Goal: Information Seeking & Learning: Learn about a topic

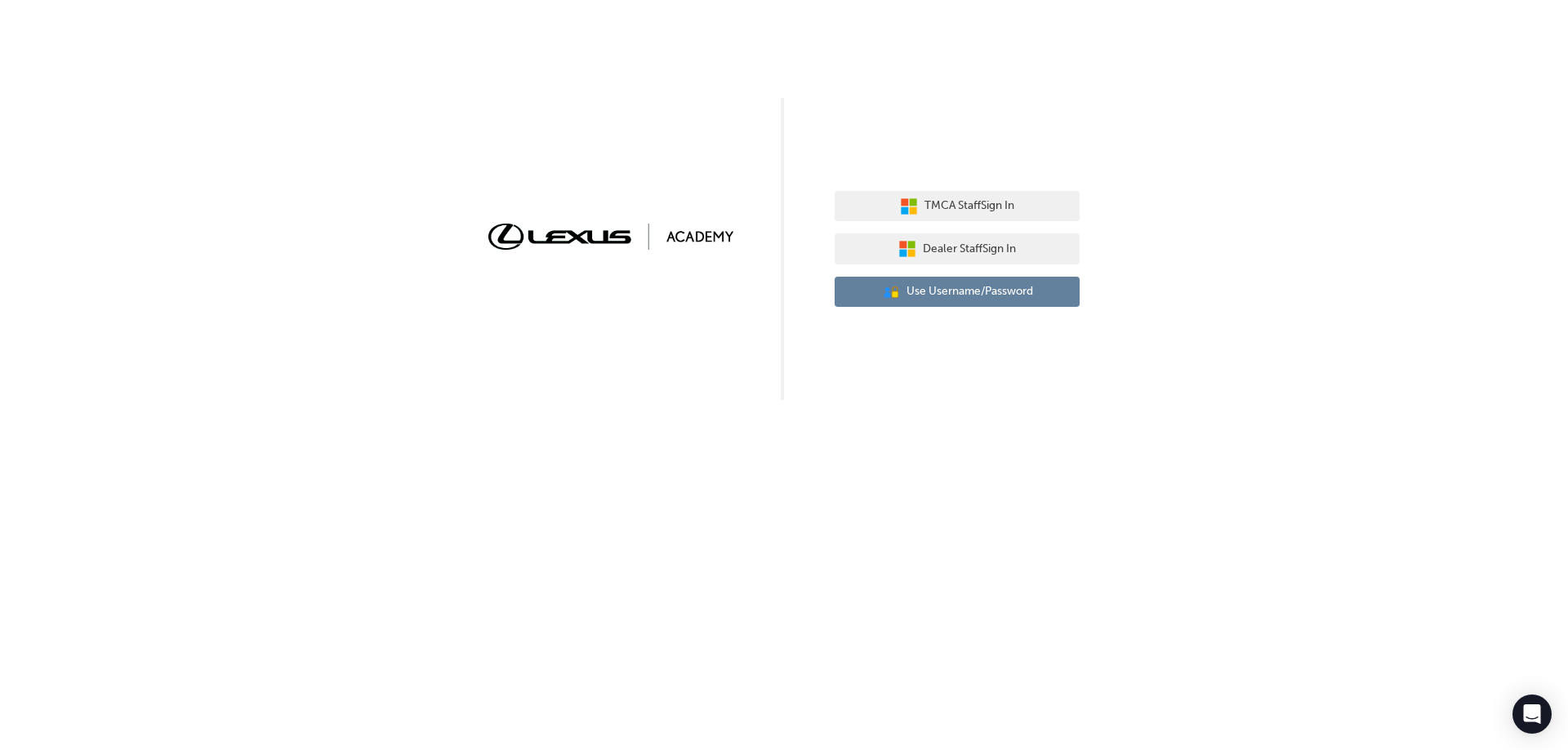
click at [984, 295] on span "Use Username/Password" at bounding box center [970, 291] width 127 height 19
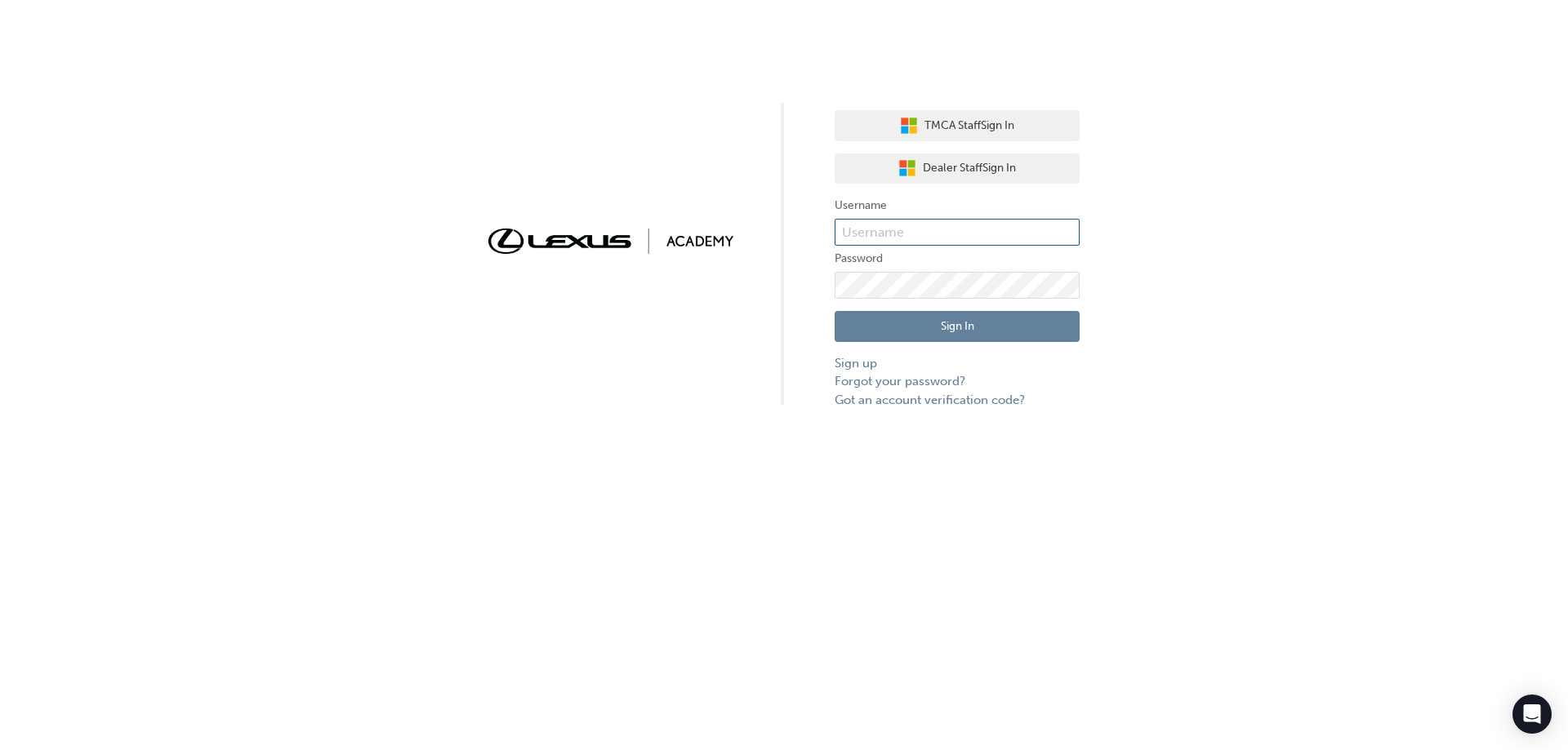
click at [965, 226] on input "text" at bounding box center [957, 232] width 245 height 27
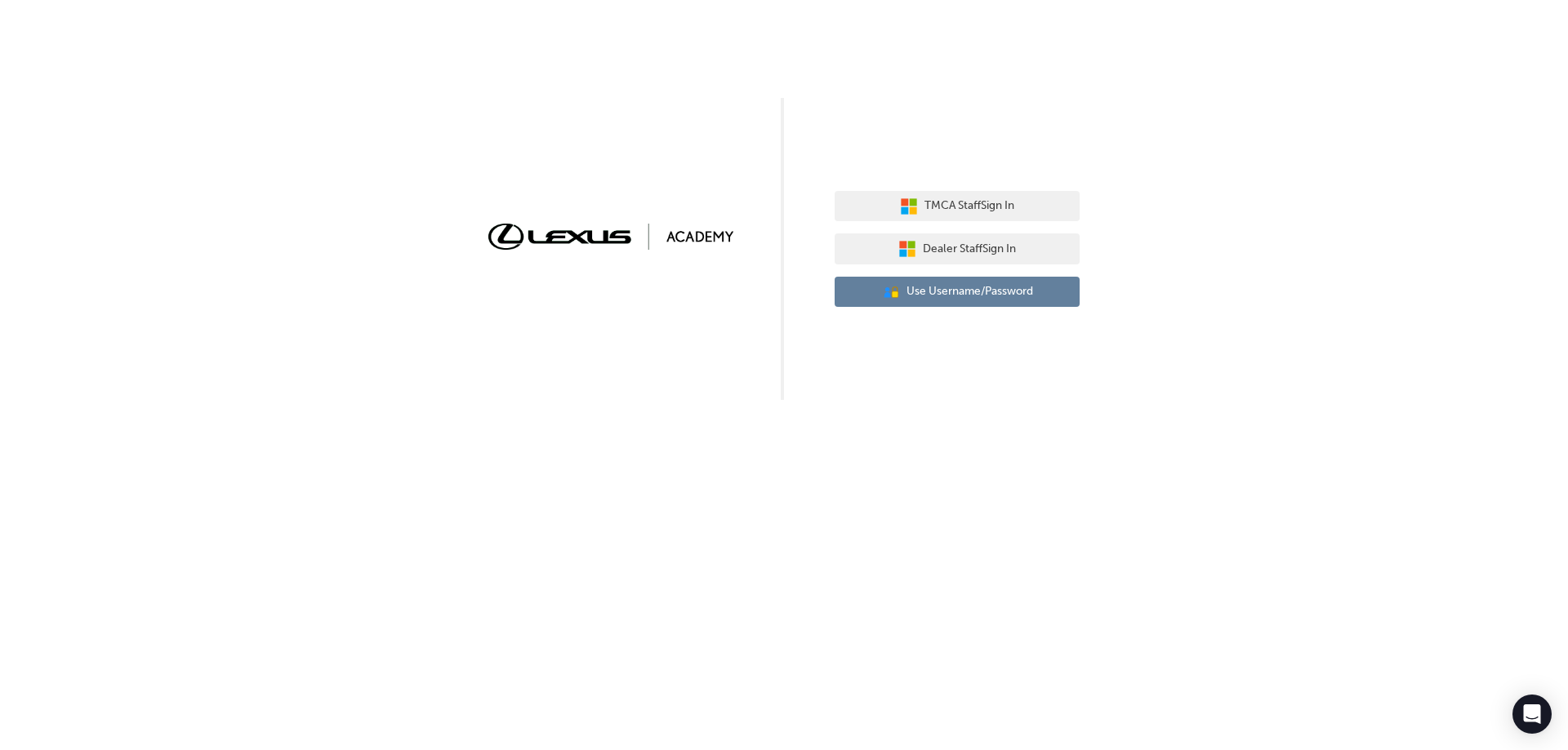
click at [976, 294] on span "Use Username/Password" at bounding box center [970, 291] width 127 height 19
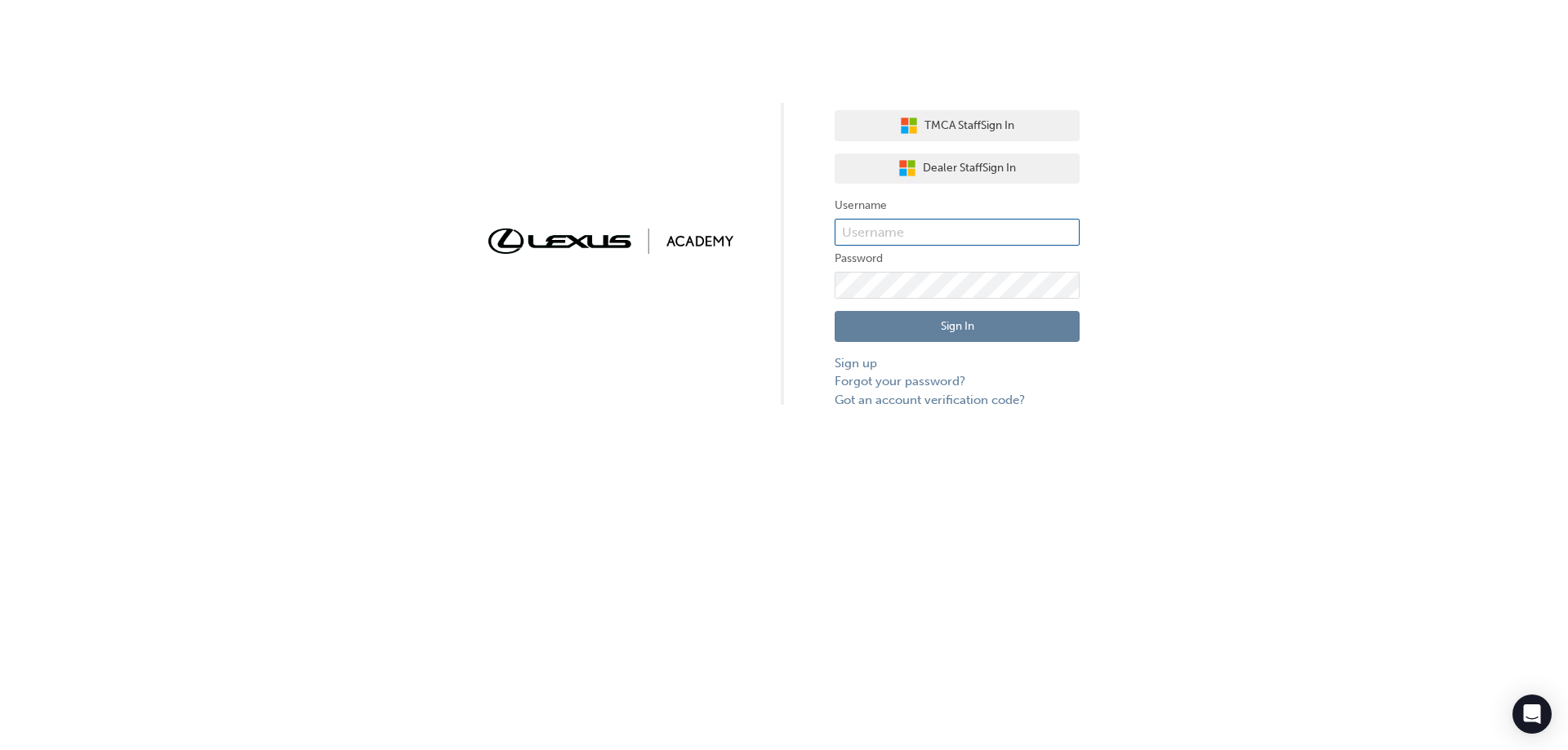
click at [976, 226] on input "text" at bounding box center [957, 232] width 245 height 27
type input "[PERSON_NAME].[PERSON_NAME]"
click button "Sign In" at bounding box center [957, 326] width 245 height 31
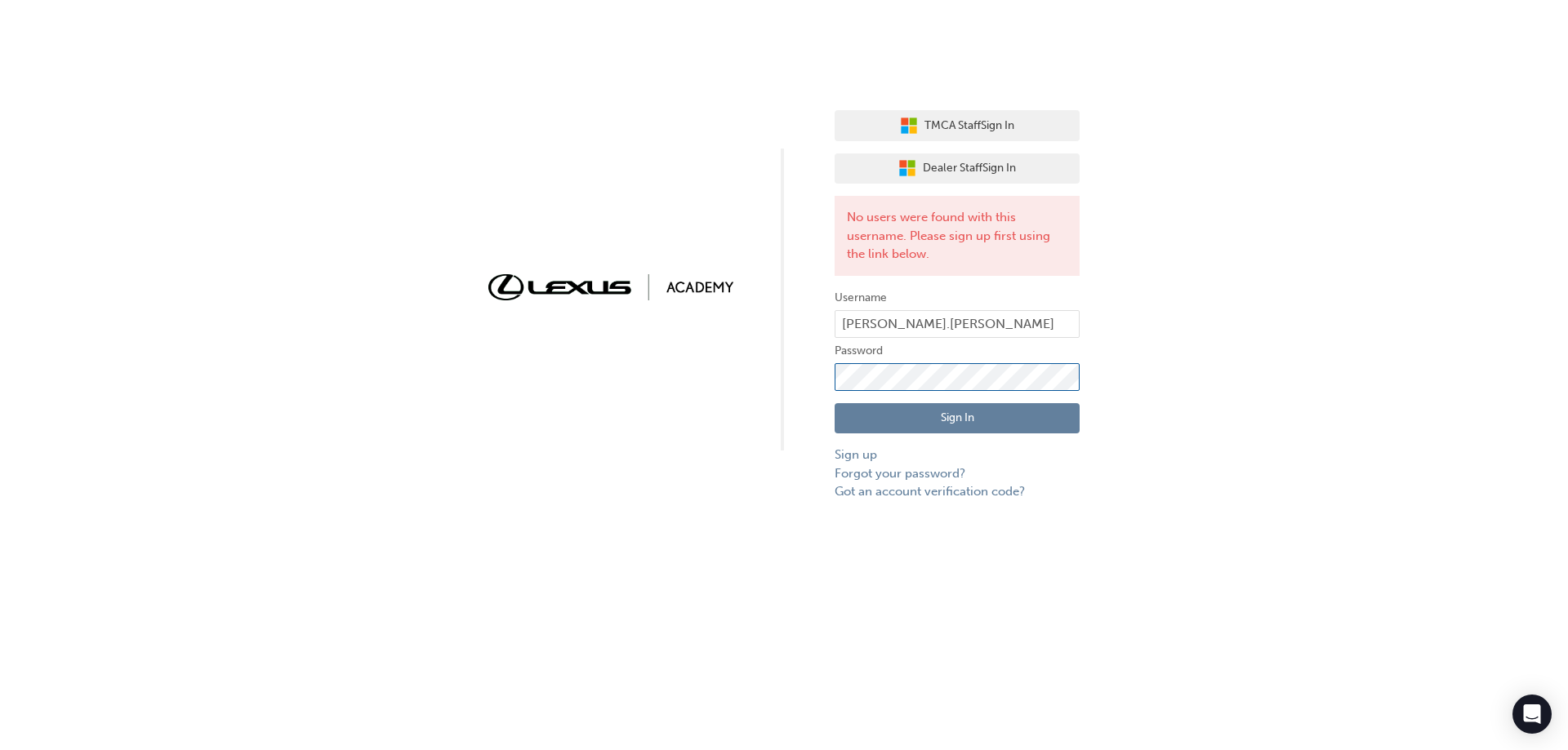
click at [758, 375] on div "TMCA Staff Sign In Dealer Staff Sign In No users were found with this username.…" at bounding box center [784, 251] width 1568 height 501
click button "Sign In" at bounding box center [957, 418] width 245 height 31
click at [747, 387] on div "TMCA Staff Sign In Dealer Staff Sign In No users were found with this username.…" at bounding box center [784, 251] width 1568 height 501
click at [895, 425] on button "Sign In" at bounding box center [957, 418] width 245 height 31
click at [768, 380] on div "TMCA Staff Sign In Dealer Staff Sign In No users were found with this username.…" at bounding box center [784, 251] width 1568 height 501
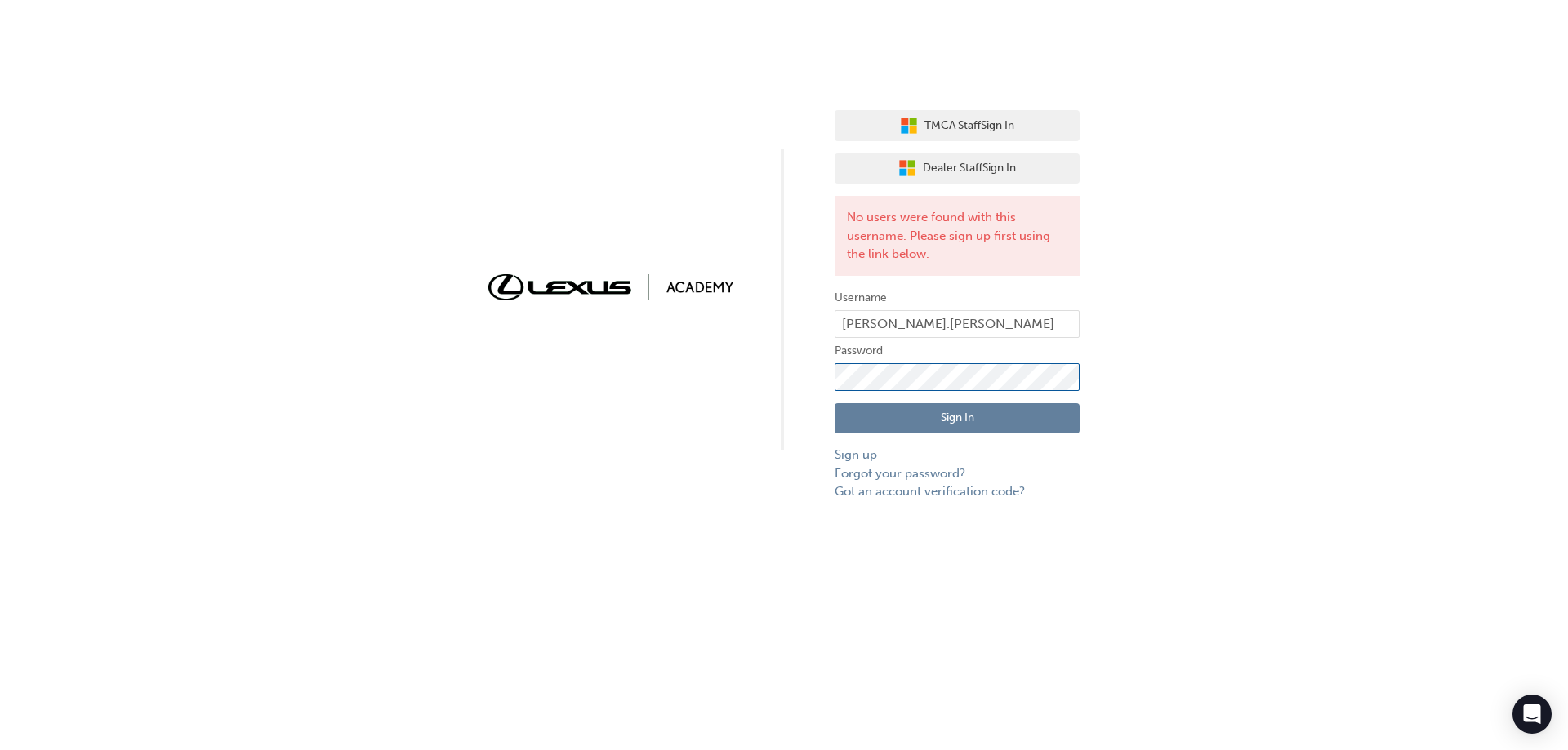
click button "Sign In" at bounding box center [957, 418] width 245 height 31
click at [717, 380] on div "TMCA Staff Sign In Dealer Staff Sign In No users were found with this username.…" at bounding box center [784, 251] width 1568 height 501
click button "Sign In" at bounding box center [957, 418] width 245 height 31
click at [1225, 281] on div "TMCA Staff Sign In Dealer Staff Sign In No users were found with this username.…" at bounding box center [784, 251] width 1568 height 501
click at [1201, 424] on div "TMCA Staff Sign In Dealer Staff Sign In No users were found with this username.…" at bounding box center [784, 251] width 1568 height 501
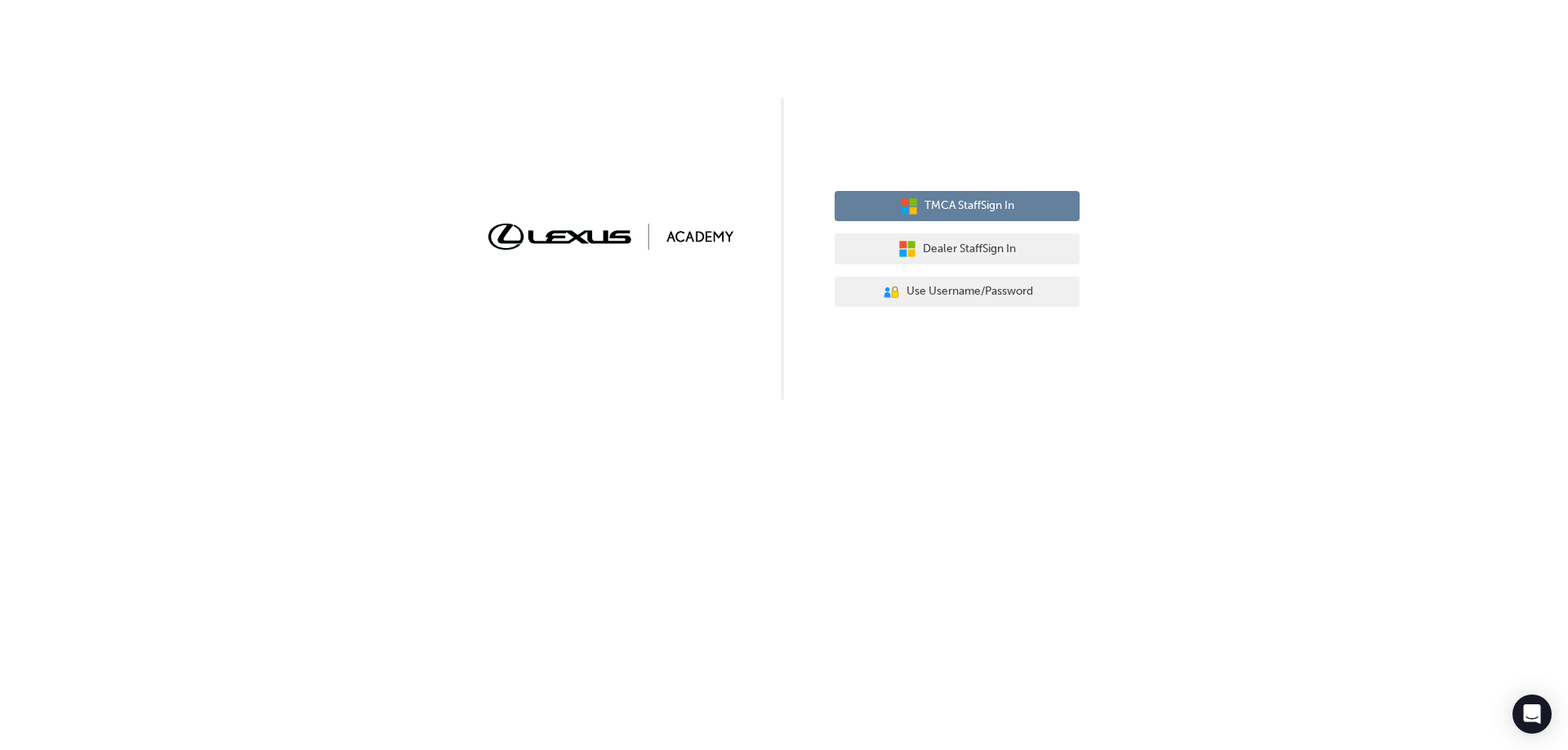
click at [1009, 216] on button "TMCA Staff Sign In" at bounding box center [957, 206] width 245 height 31
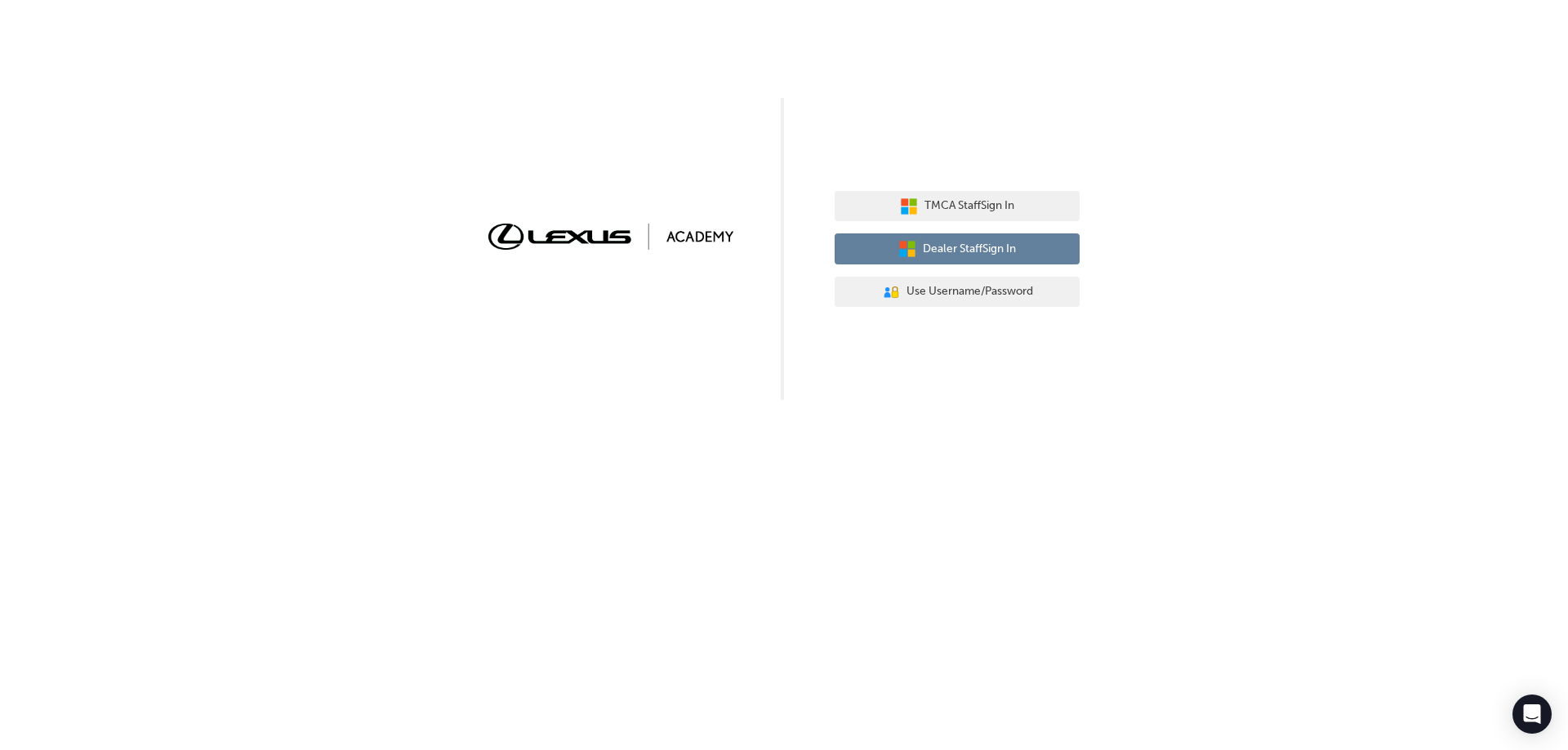
click at [959, 244] on span "Dealer Staff Sign In" at bounding box center [970, 249] width 93 height 19
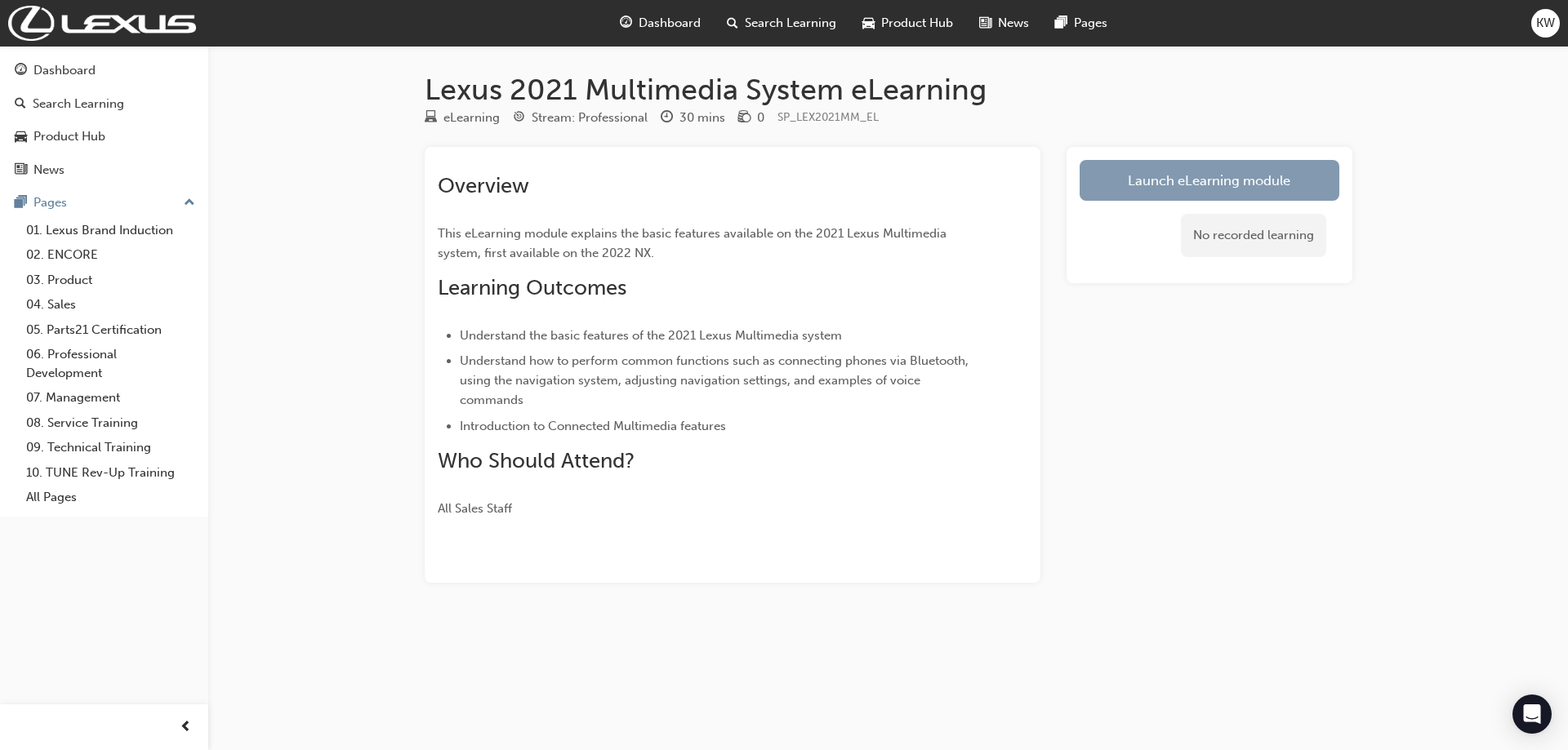
click at [1194, 167] on link "Launch eLearning module" at bounding box center [1209, 180] width 260 height 41
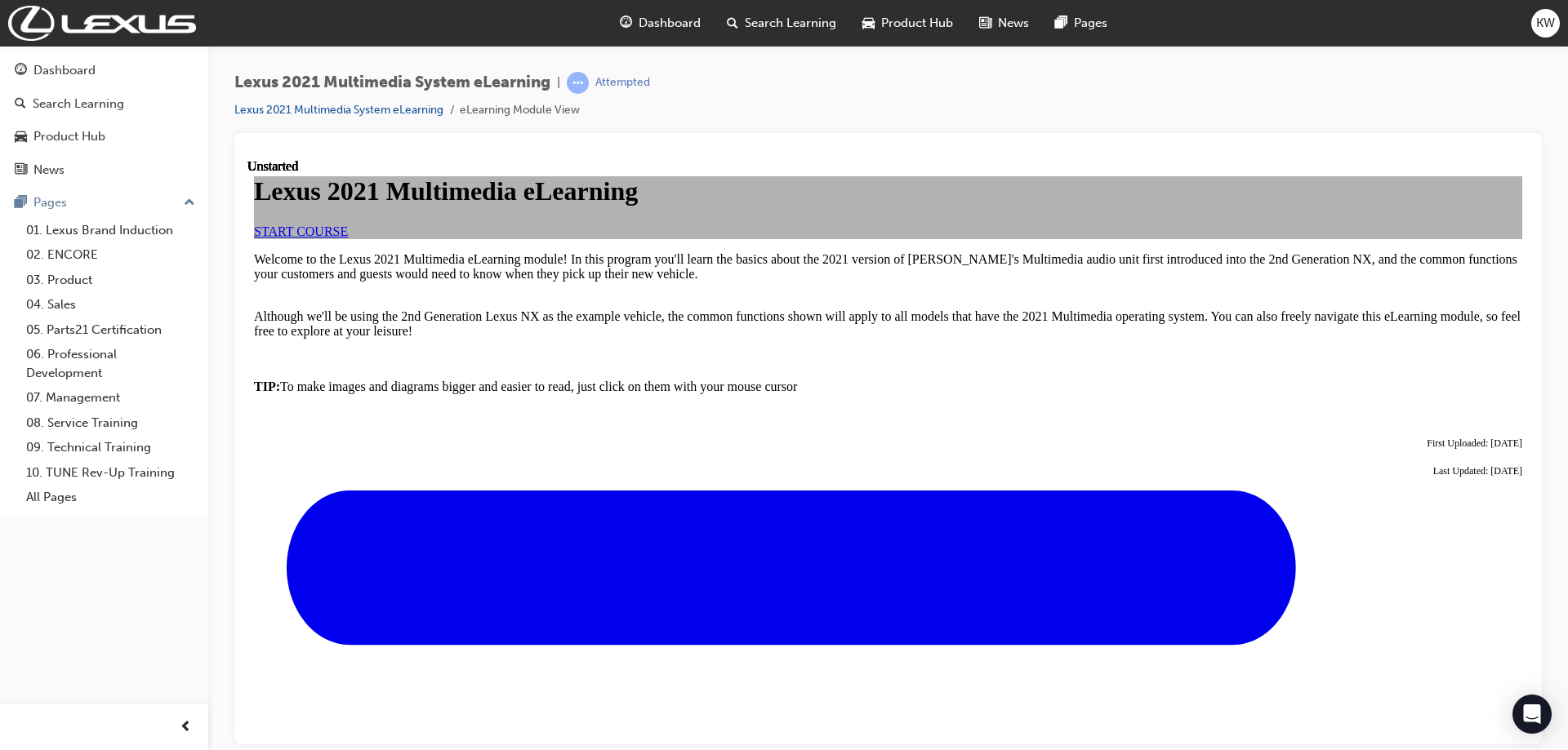
click at [672, 24] on span "Dashboard" at bounding box center [670, 23] width 62 height 19
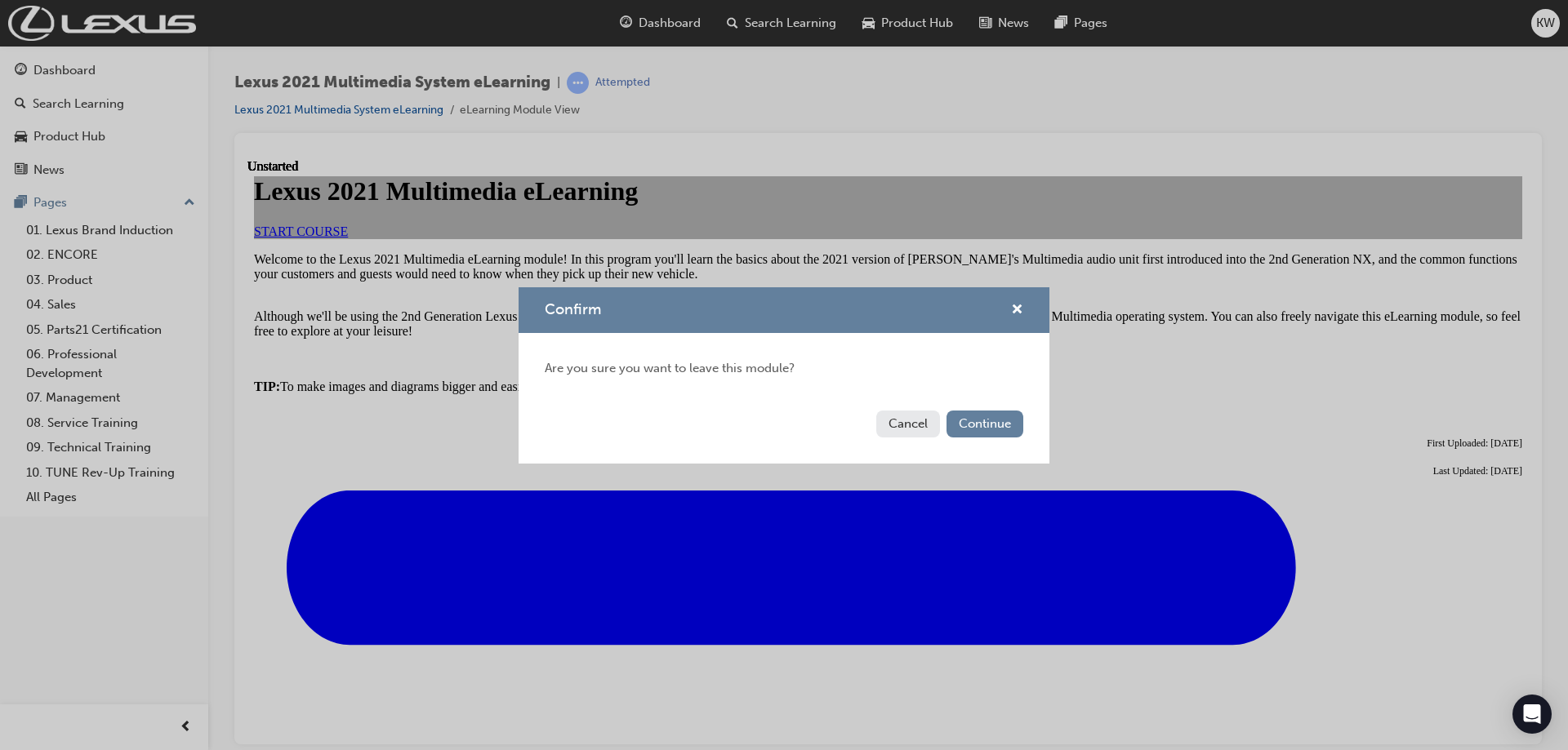
drag, startPoint x: 926, startPoint y: 425, endPoint x: 926, endPoint y: 524, distance: 99.0
click at [938, 543] on div "Confirm Are you sure you want to leave this module? Cancel Continue" at bounding box center [784, 375] width 1568 height 750
click at [976, 427] on button "Continue" at bounding box center [984, 424] width 76 height 27
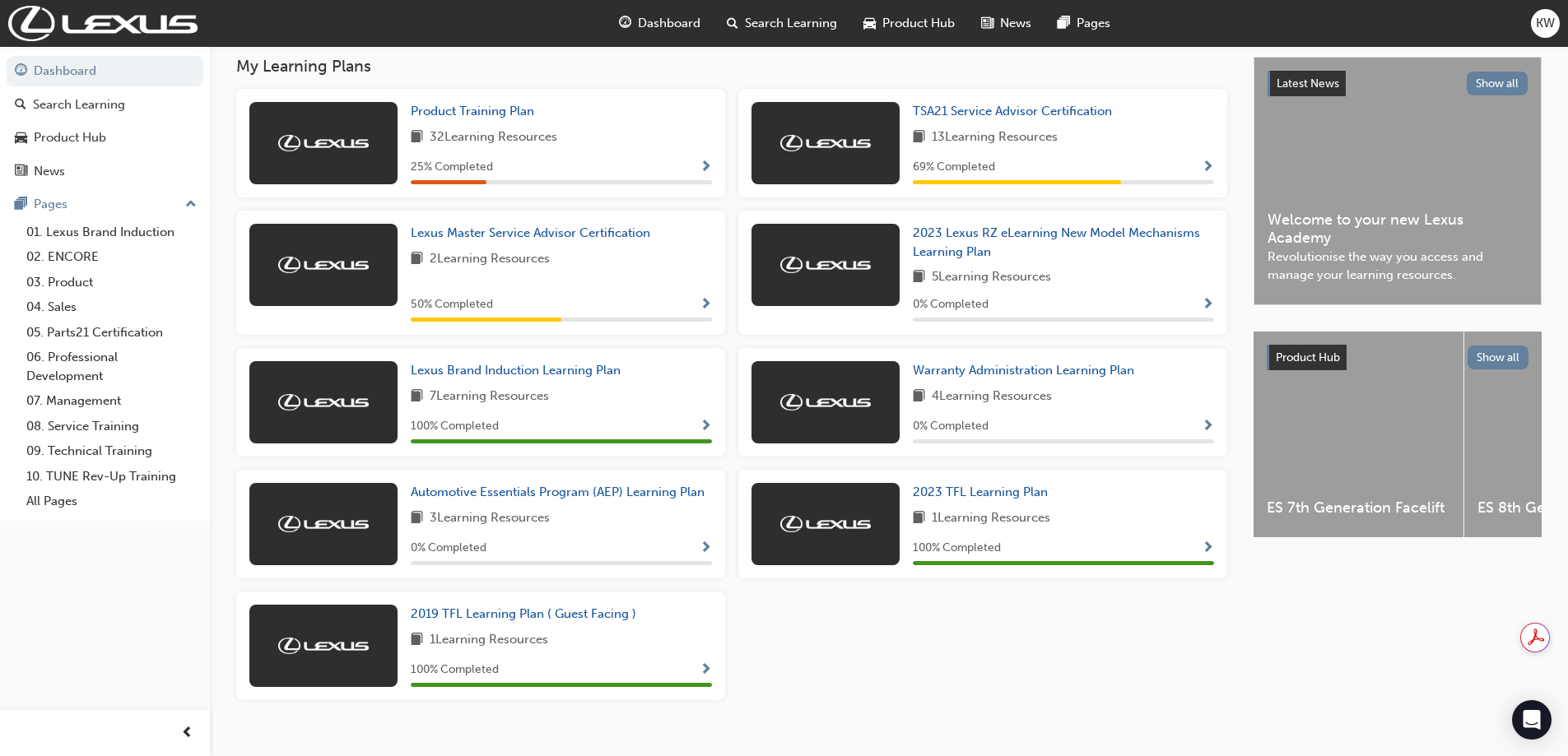
scroll to position [293, 0]
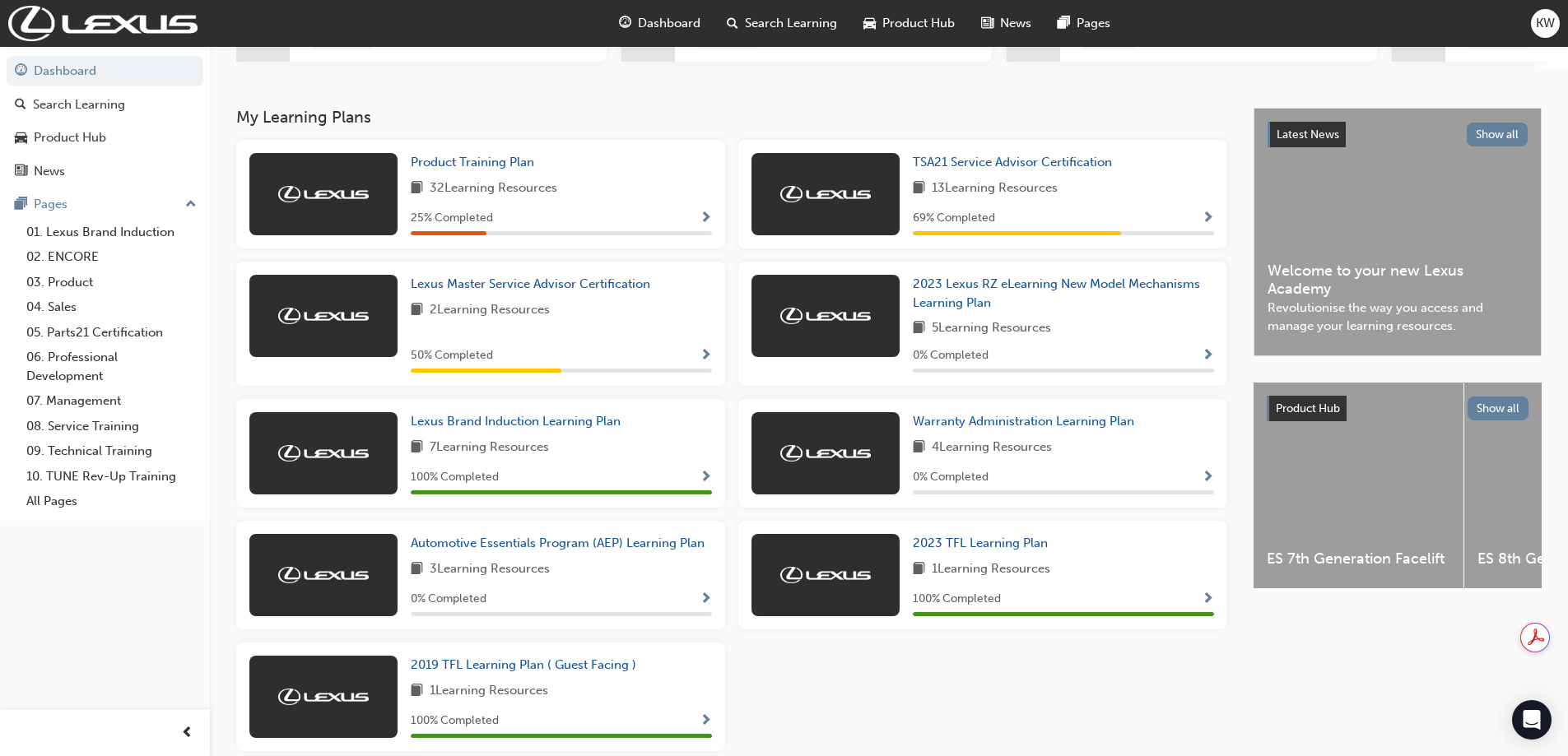
click at [786, 23] on span "Search Learning" at bounding box center [791, 23] width 92 height 19
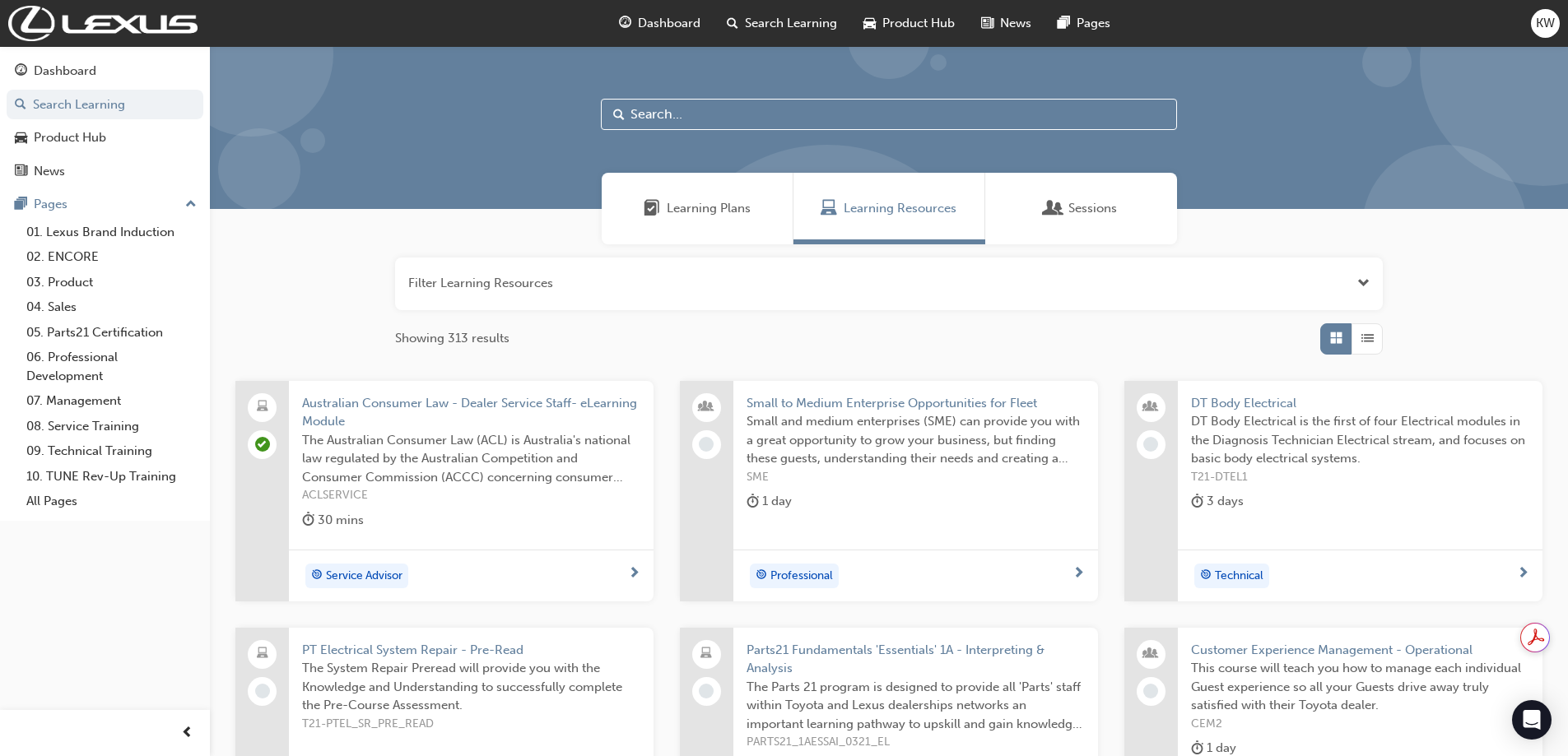
click at [733, 127] on input "text" at bounding box center [888, 114] width 576 height 31
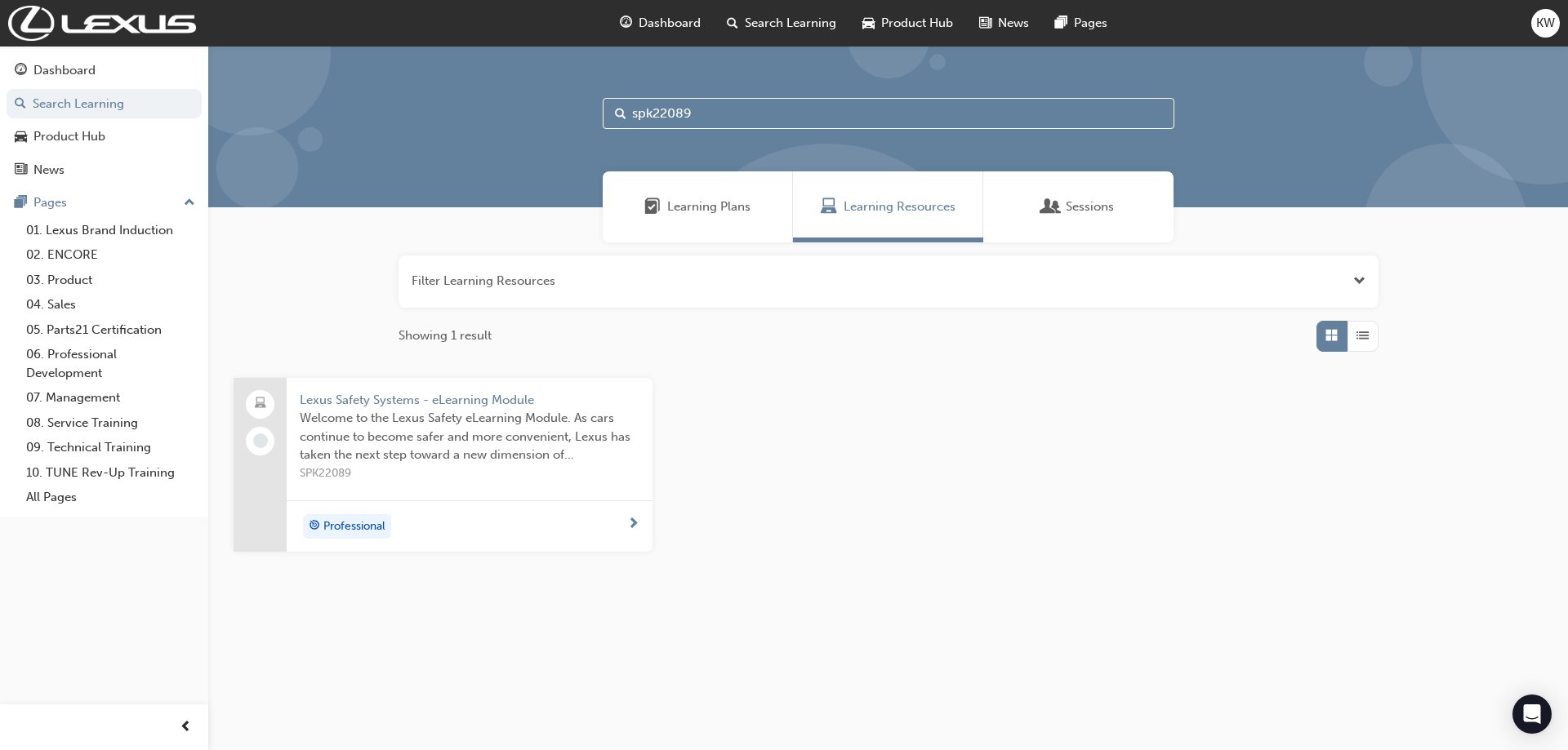
type input "spk22089"
click at [486, 402] on span "Lexus Safety Systems - eLearning Module" at bounding box center [469, 400] width 339 height 19
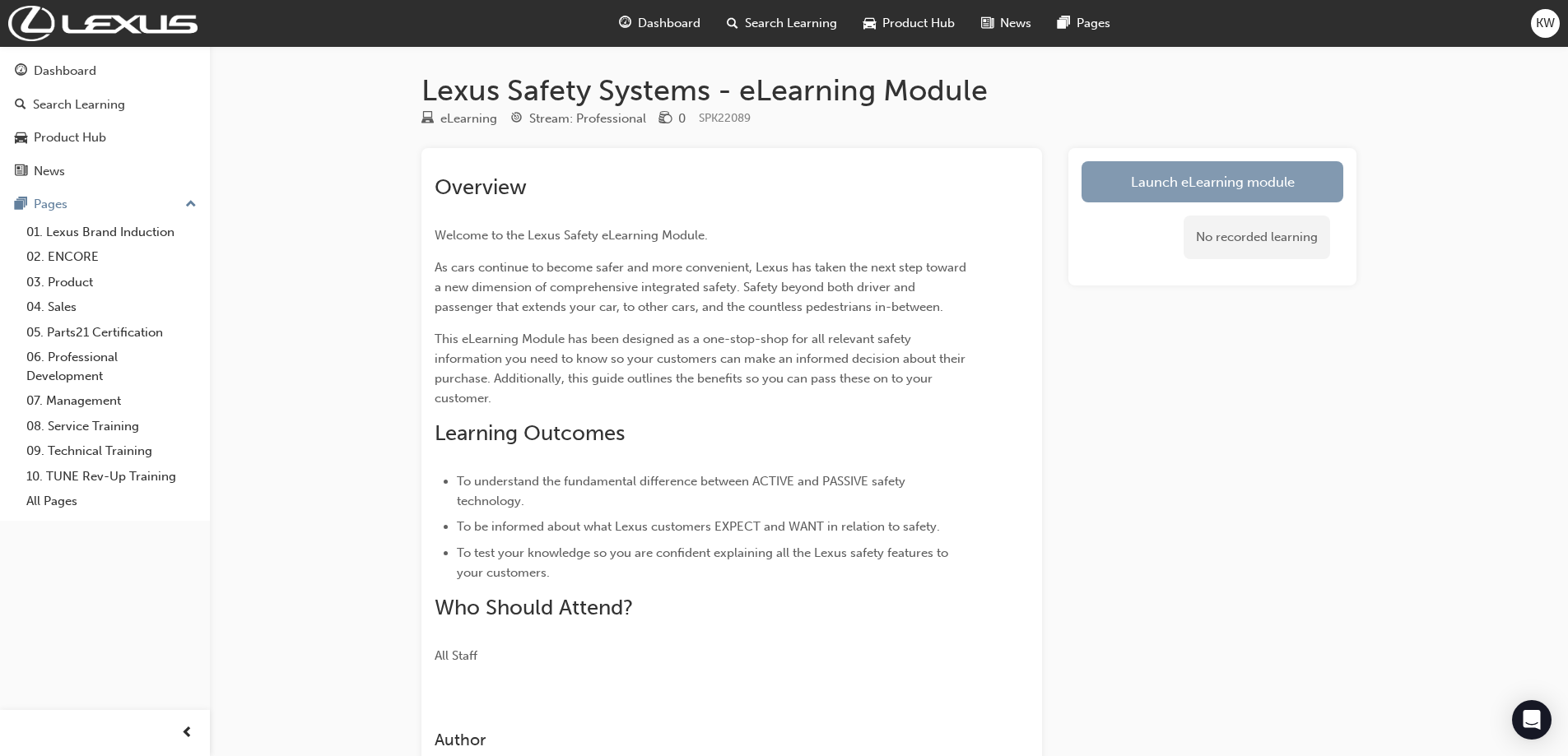
click at [1205, 181] on link "Launch eLearning module" at bounding box center [1212, 181] width 262 height 41
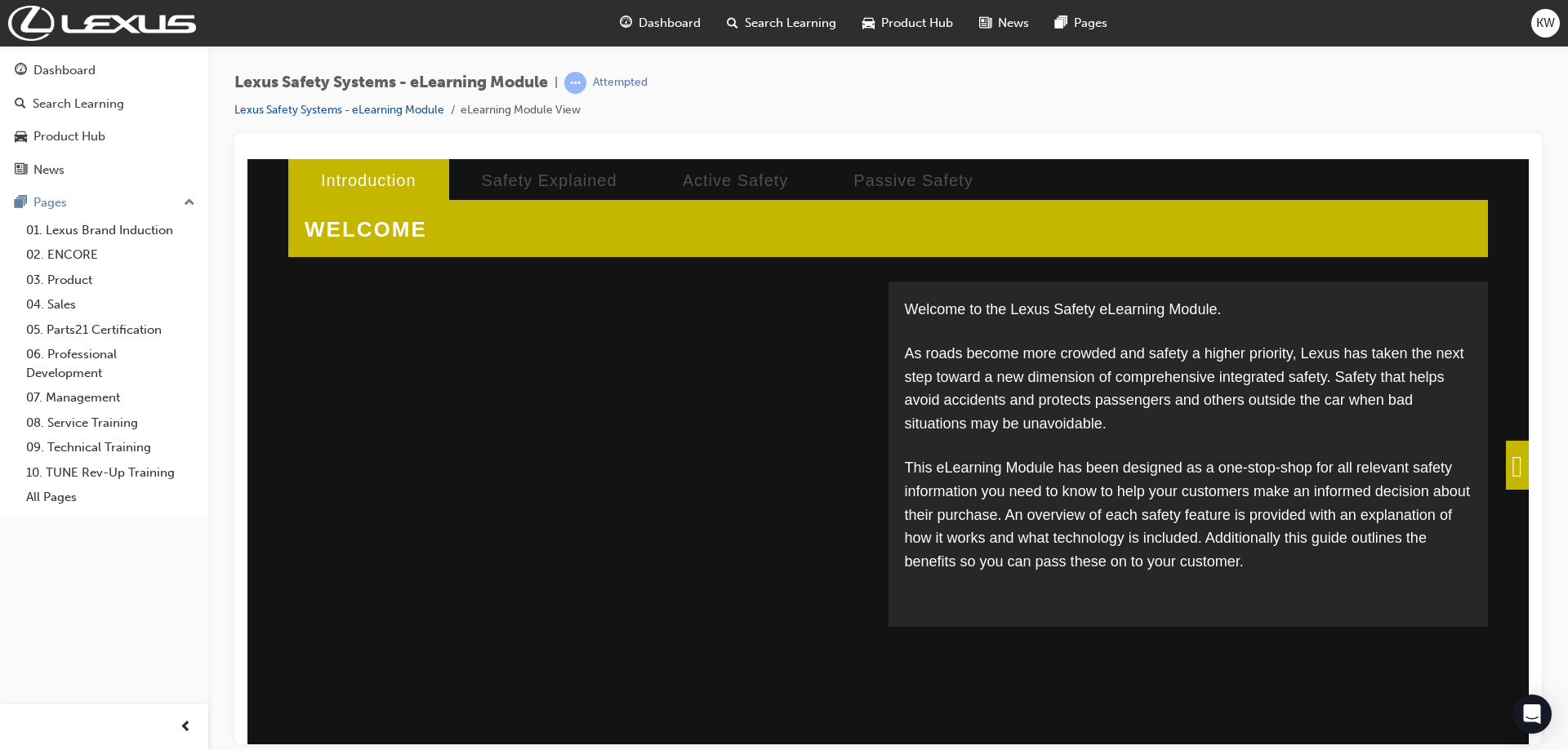
click at [1514, 463] on span at bounding box center [1518, 464] width 23 height 49
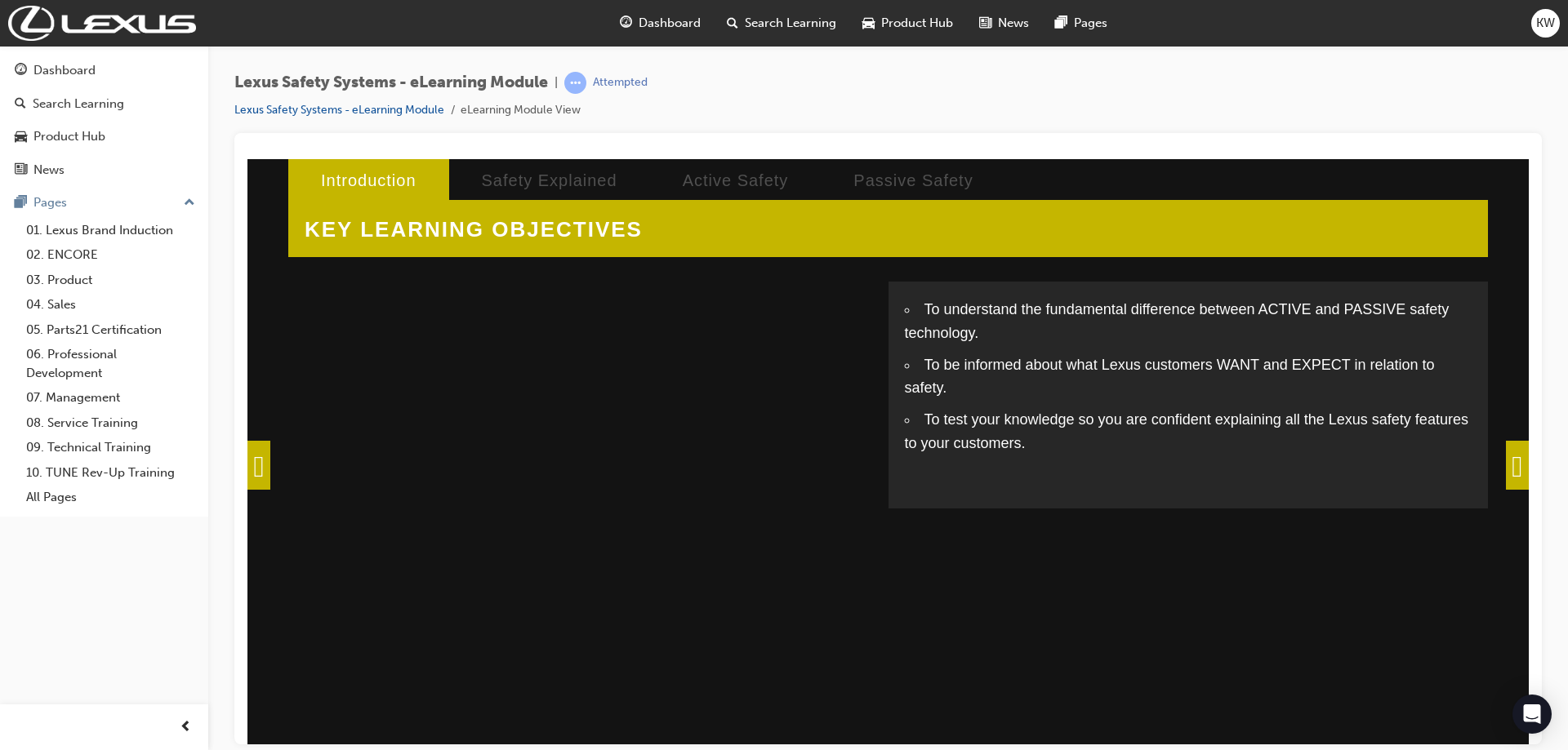
click at [1509, 463] on span at bounding box center [1518, 464] width 23 height 49
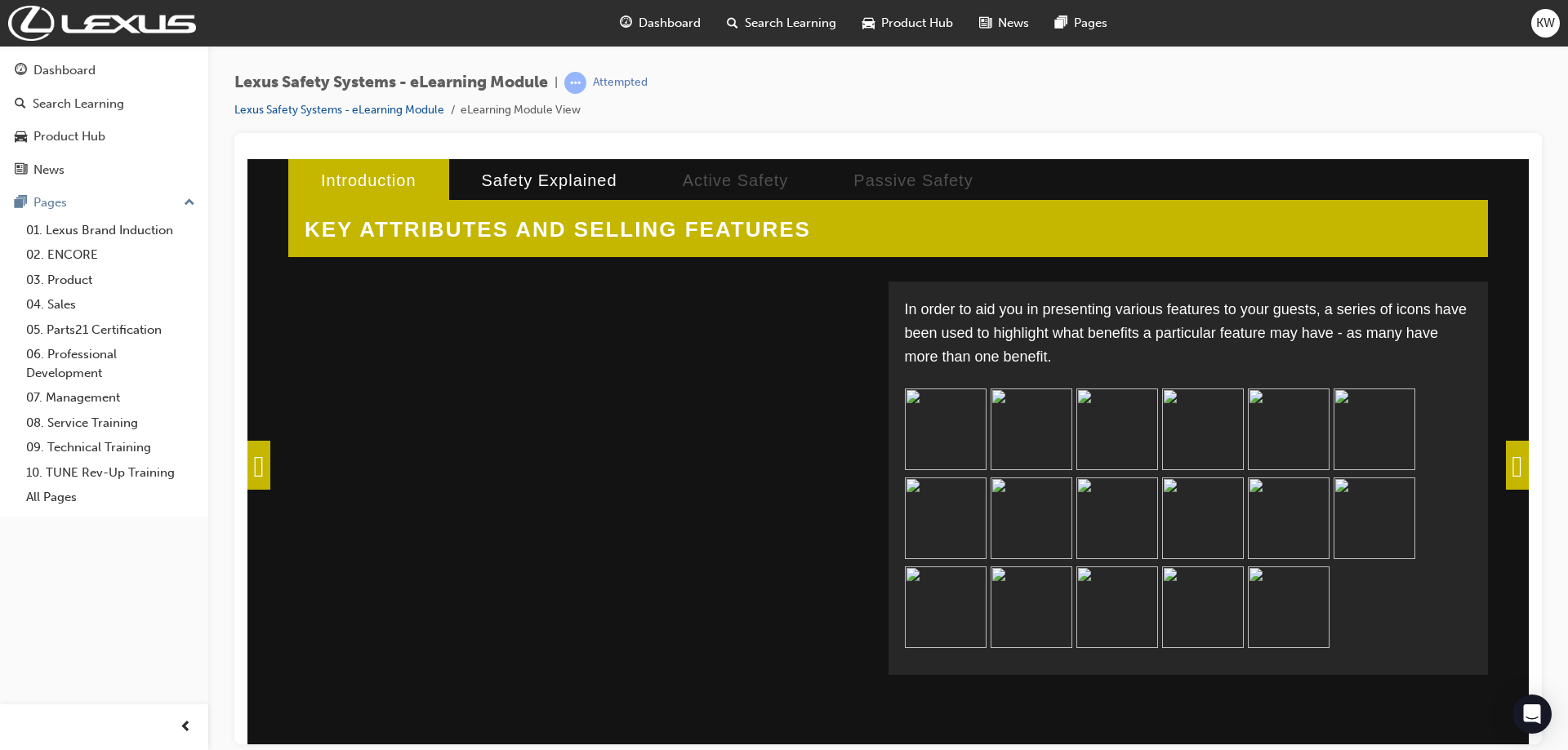
click at [1509, 465] on span at bounding box center [1518, 464] width 23 height 49
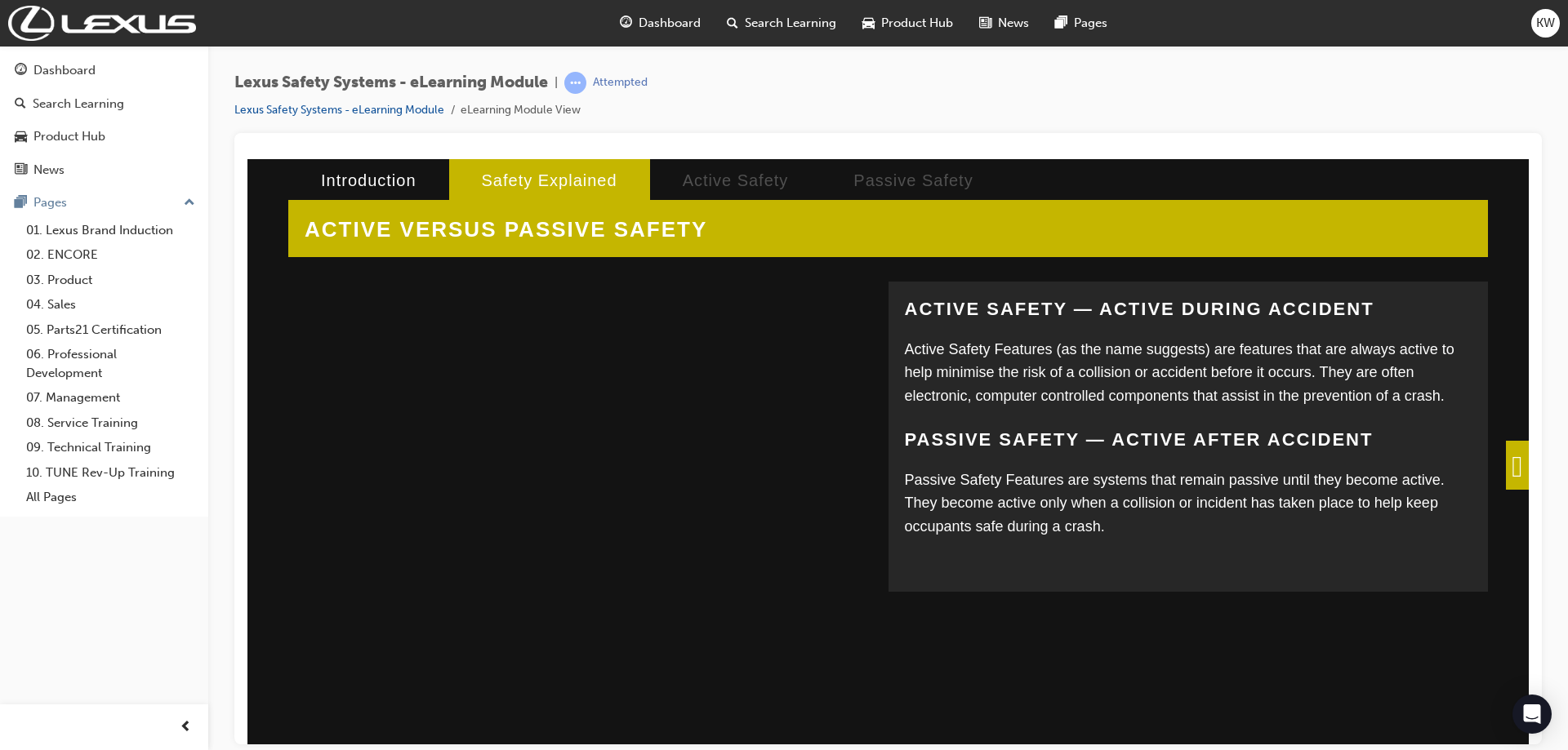
click at [1515, 461] on span at bounding box center [1518, 464] width 23 height 49
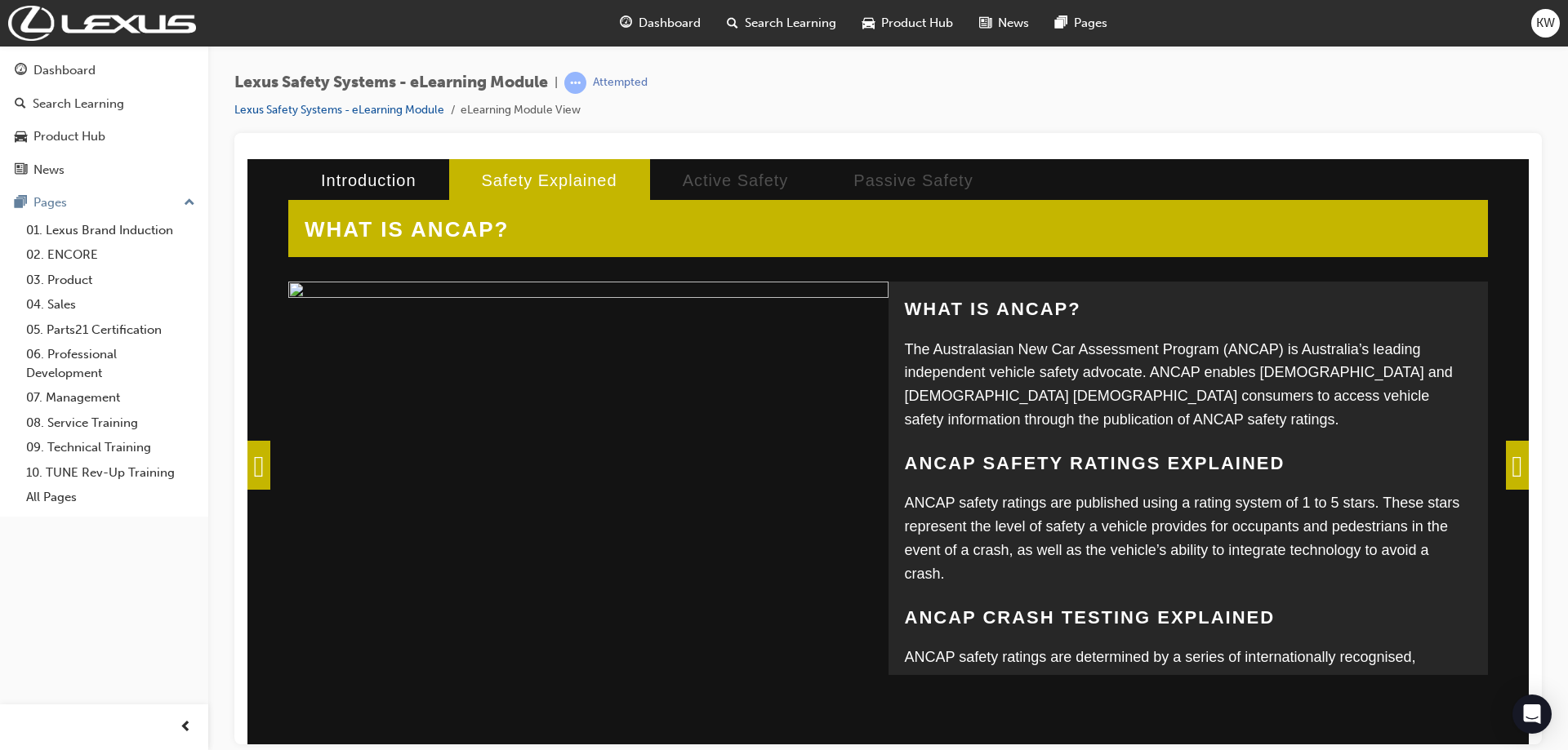
click at [1510, 470] on span at bounding box center [1518, 464] width 23 height 49
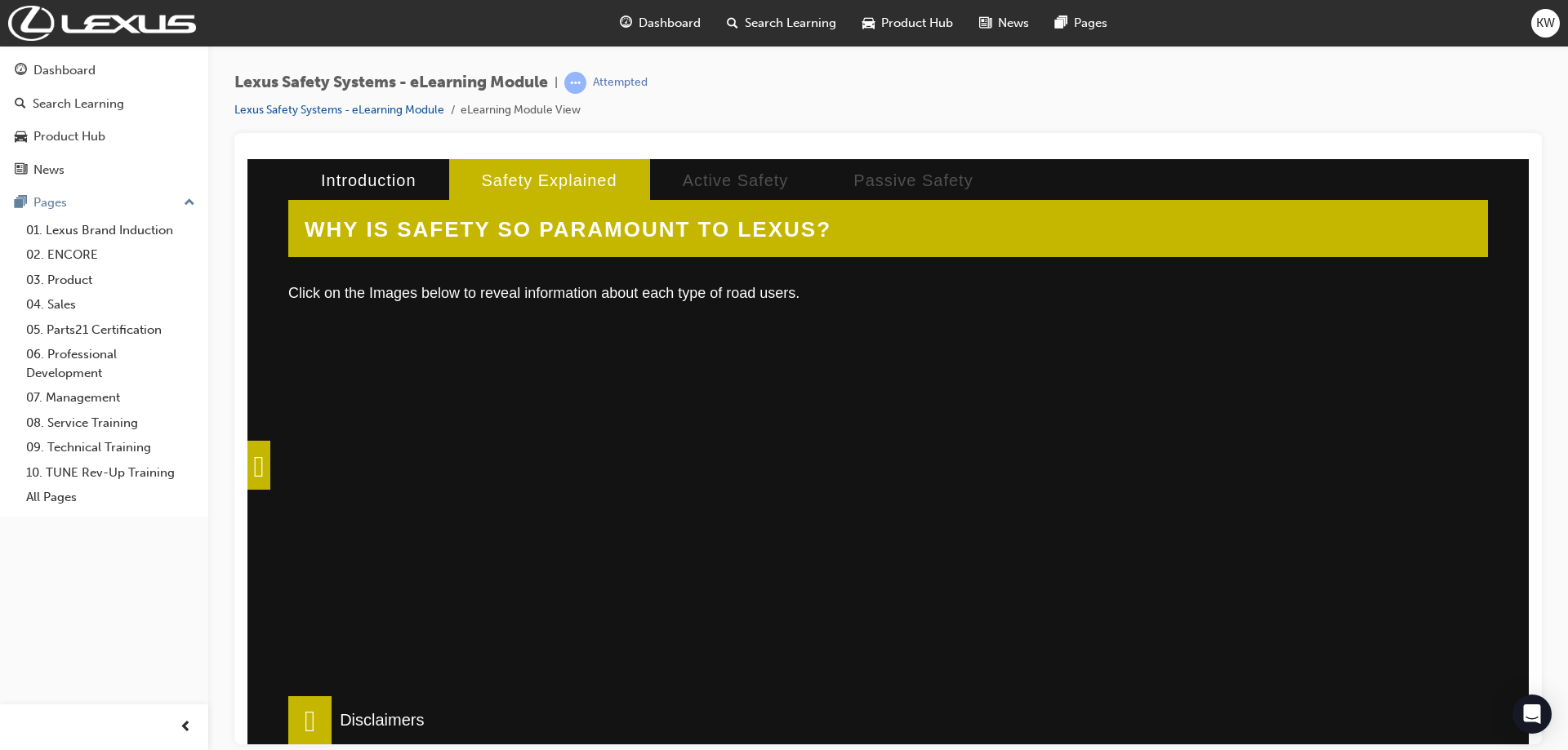
click at [587, 395] on div at bounding box center [573, 524] width 540 height 408
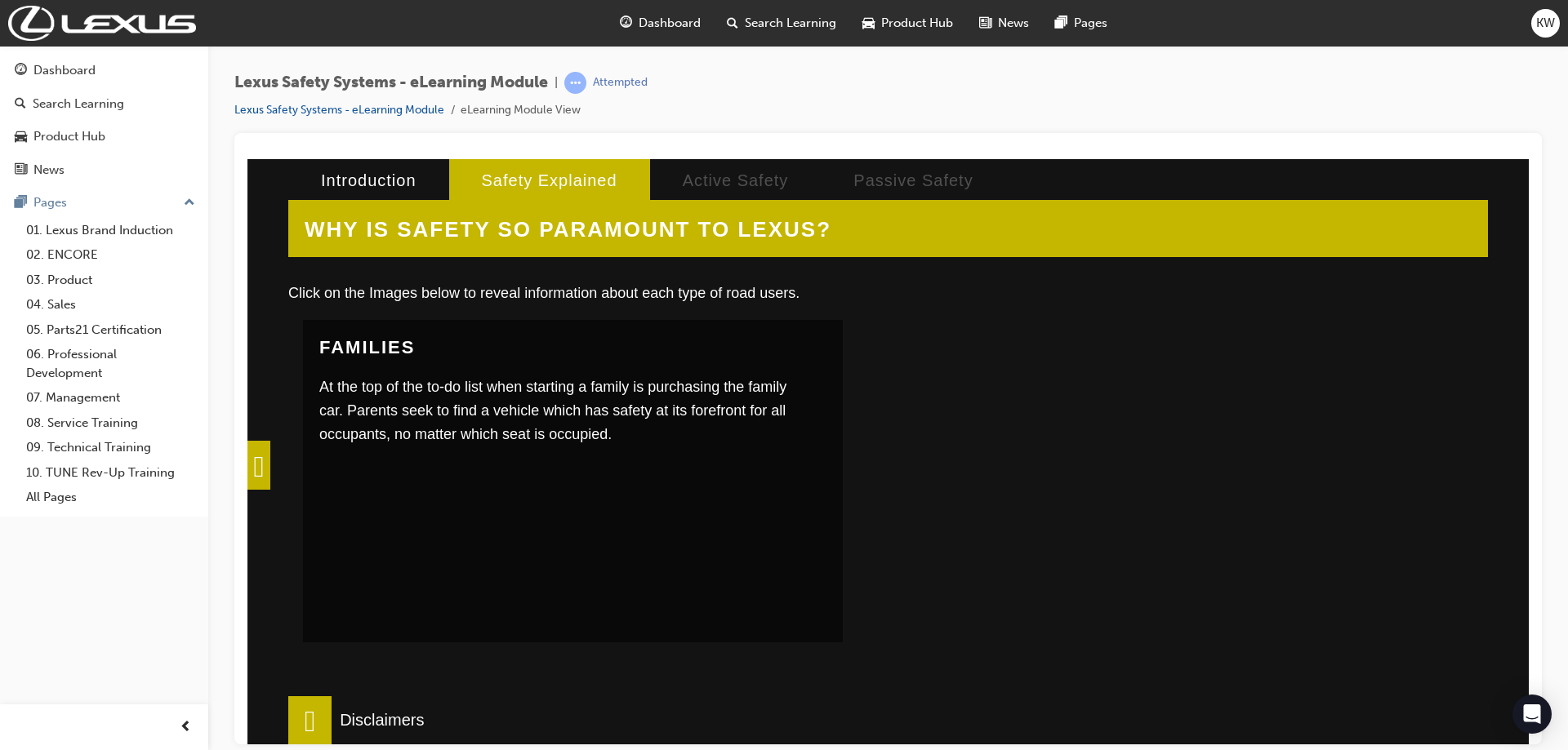
click at [597, 451] on div "Families At the top of the to-do list when starting a family is purchasing the …" at bounding box center [562, 401] width 519 height 163
click at [1111, 468] on div at bounding box center [1142, 524] width 540 height 408
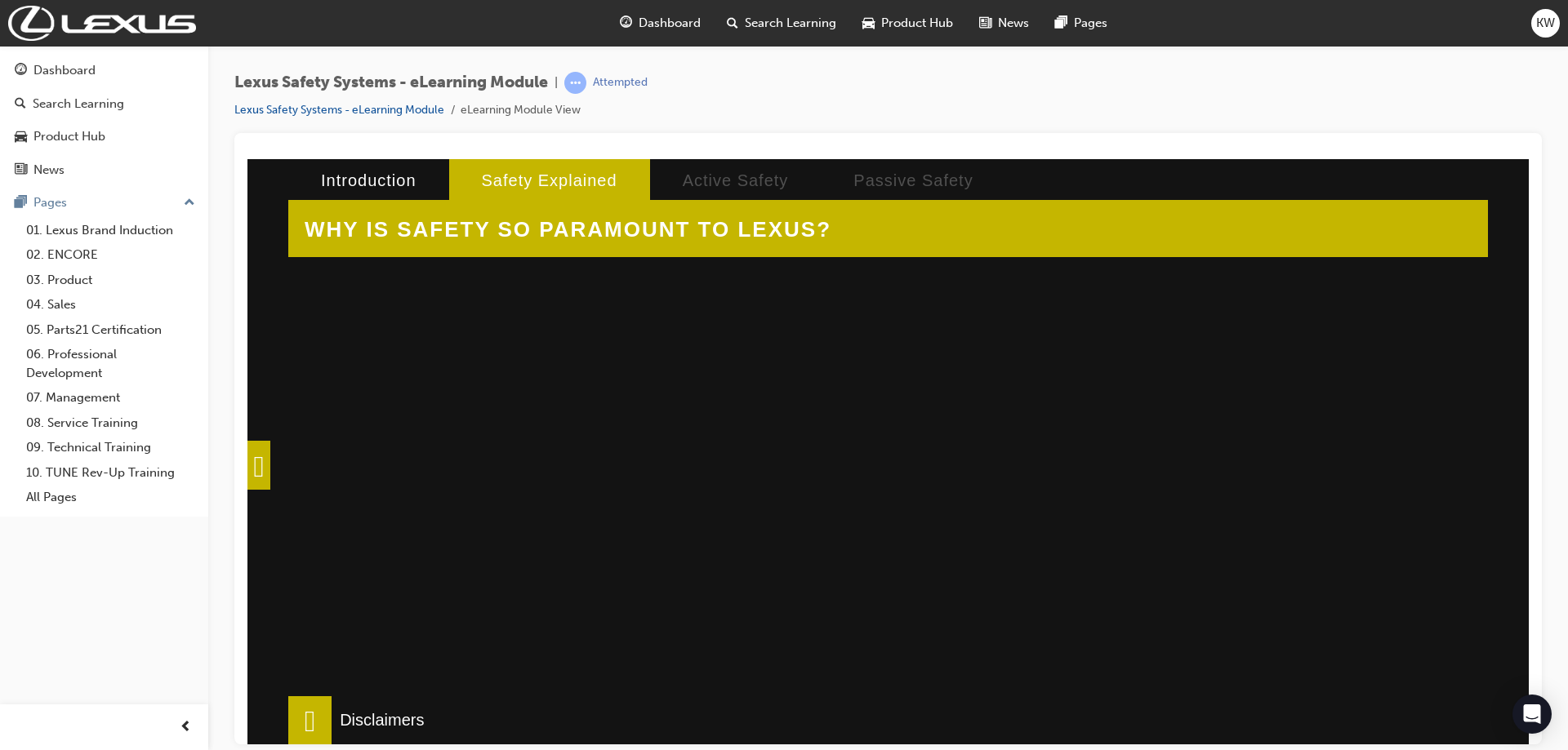
scroll to position [543, 0]
click at [641, 517] on div at bounding box center [573, 417] width 540 height 408
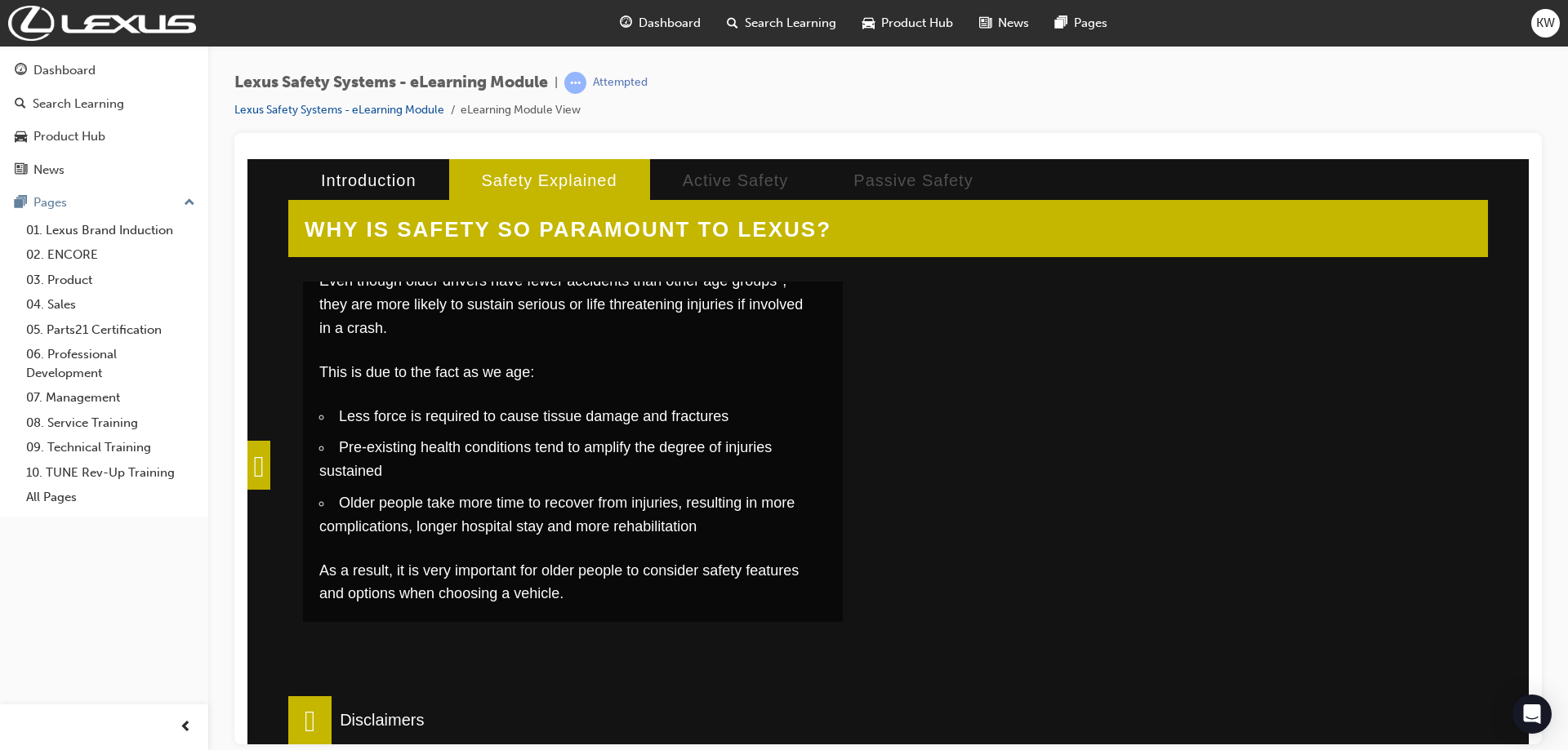
click at [955, 500] on div at bounding box center [1142, 417] width 540 height 408
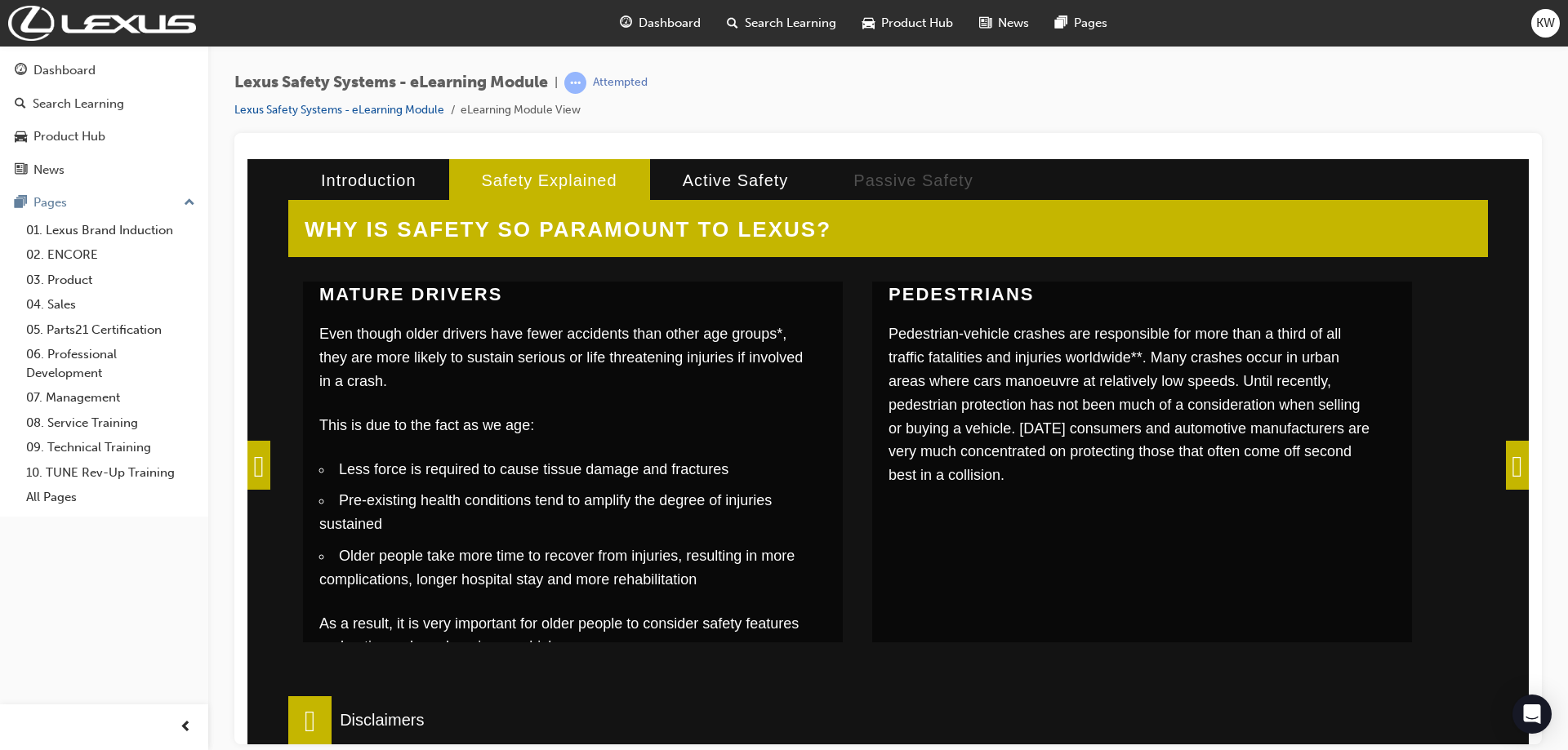
scroll to position [462, 0]
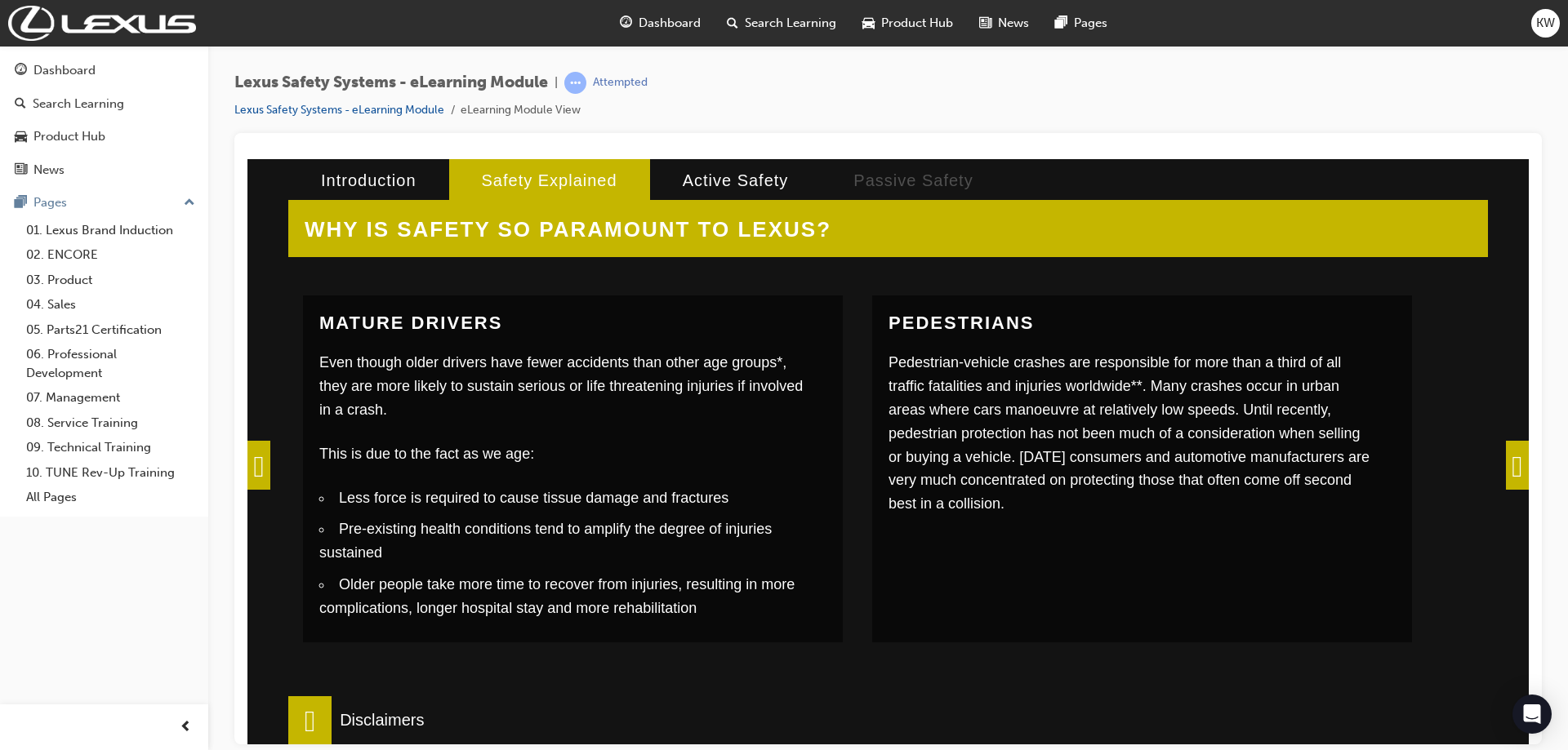
drag, startPoint x: 1804, startPoint y: 651, endPoint x: 1522, endPoint y: 474, distance: 332.9
click at [1517, 472] on span at bounding box center [1518, 464] width 23 height 49
